Goal: Task Accomplishment & Management: Use online tool/utility

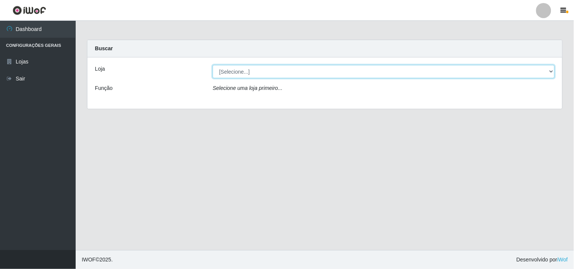
click at [554, 73] on select "[Selecione...] Hiper Queiroz - [GEOGRAPHIC_DATA]" at bounding box center [384, 71] width 342 height 13
select select "514"
click at [213, 65] on select "[Selecione...] Hiper Queiroz - [GEOGRAPHIC_DATA]" at bounding box center [384, 71] width 342 height 13
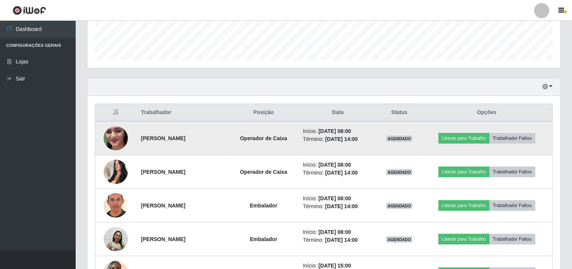
scroll to position [252, 0]
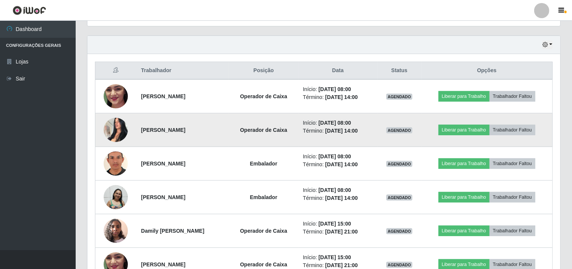
click at [110, 130] on img at bounding box center [116, 130] width 24 height 32
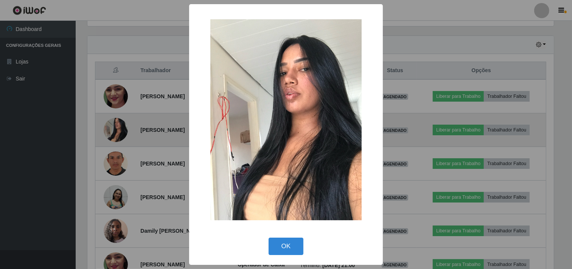
scroll to position [157, 468]
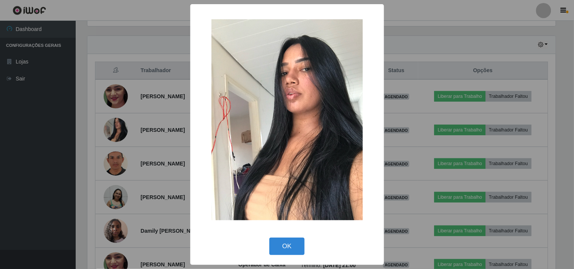
click at [76, 140] on div "× OK Cancel" at bounding box center [287, 134] width 574 height 269
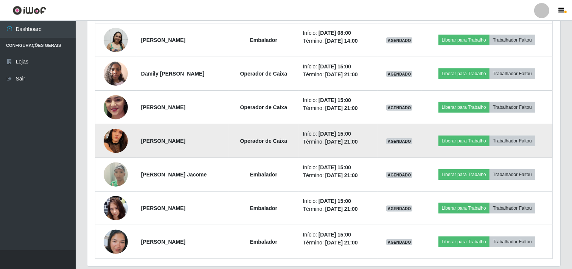
scroll to position [420, 0]
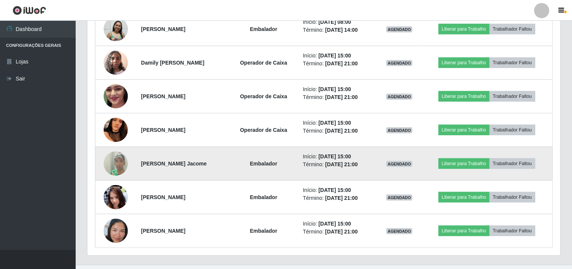
click at [109, 165] on img at bounding box center [116, 163] width 24 height 43
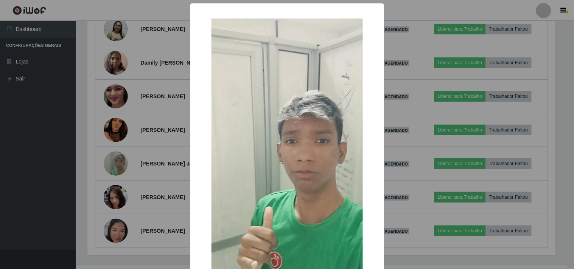
click at [57, 172] on div "× OK Cancel" at bounding box center [287, 134] width 574 height 269
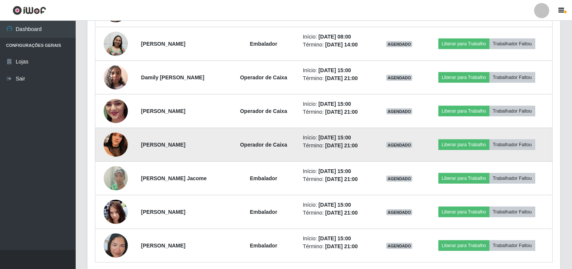
scroll to position [420, 0]
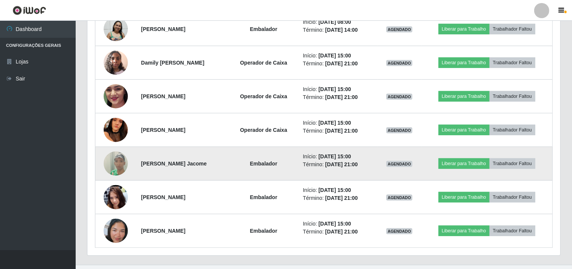
click at [114, 161] on img at bounding box center [116, 163] width 24 height 43
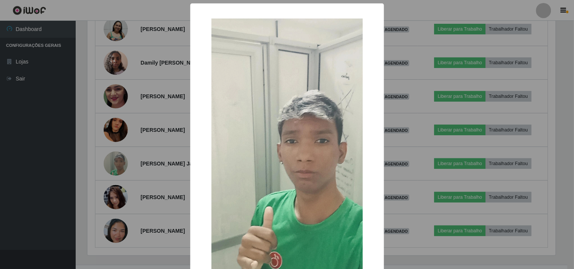
drag, startPoint x: 101, startPoint y: 169, endPoint x: 93, endPoint y: 168, distance: 7.6
click at [94, 168] on div "× OK Cancel" at bounding box center [287, 134] width 574 height 269
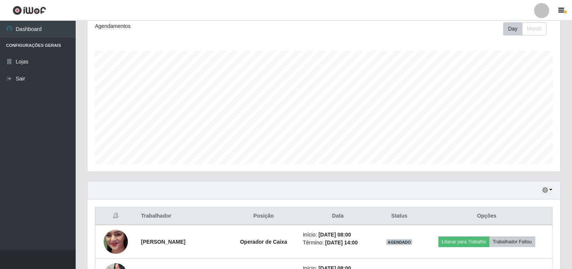
scroll to position [126, 0]
